Goal: Task Accomplishment & Management: Manage account settings

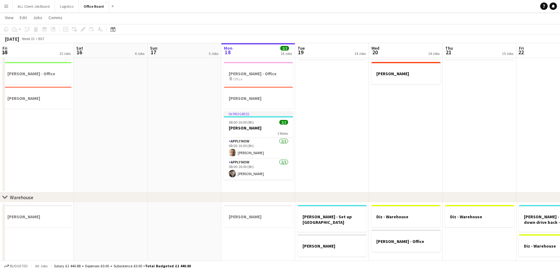
scroll to position [0, 147]
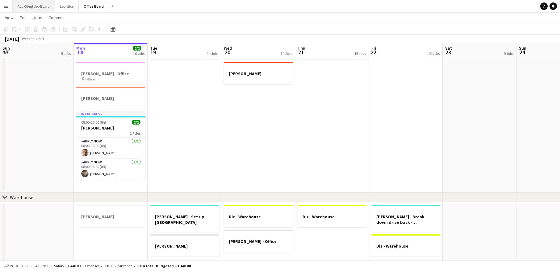
click at [41, 6] on button "ALL Client Job Board Close" at bounding box center [34, 6] width 42 height 12
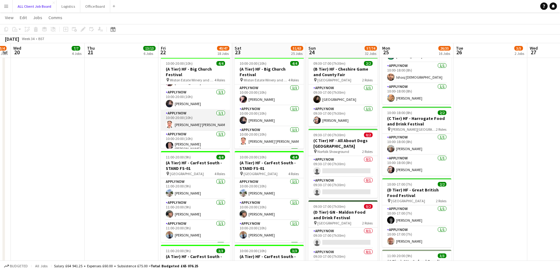
scroll to position [20, 0]
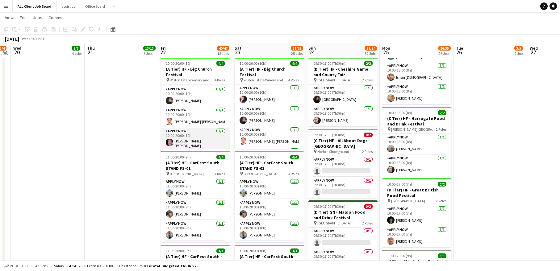
click at [169, 142] on app-user-avatar at bounding box center [169, 142] width 7 height 7
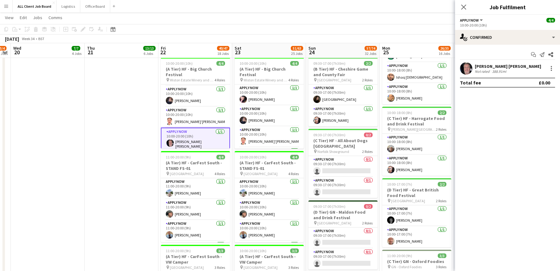
click at [463, 68] on app-user-avatar at bounding box center [466, 68] width 12 height 12
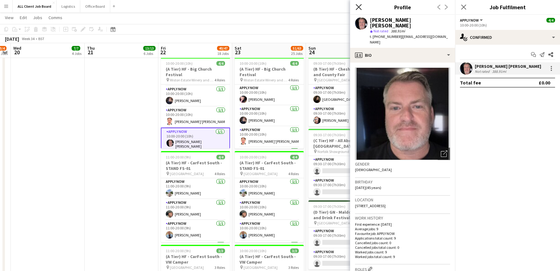
click at [357, 9] on icon "Close pop-in" at bounding box center [358, 7] width 6 height 6
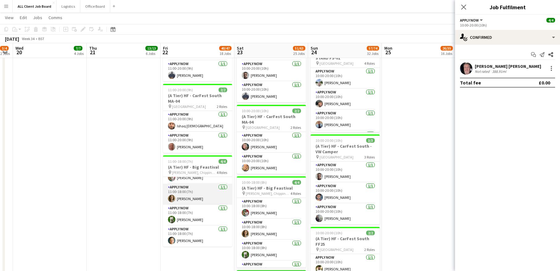
scroll to position [0, 0]
